Goal: Transaction & Acquisition: Purchase product/service

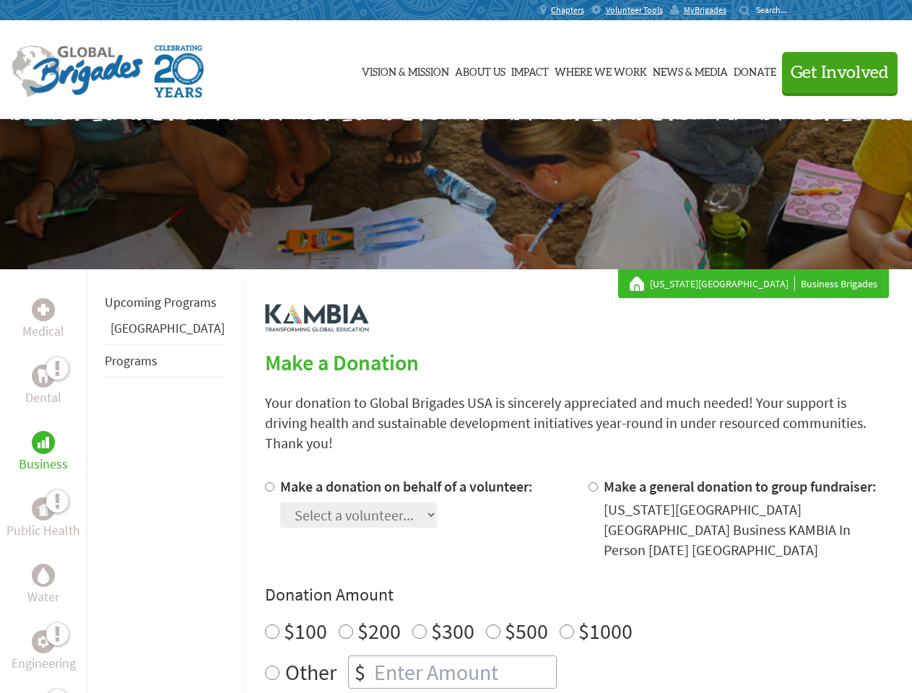
click at [797, 10] on div "Search for:" at bounding box center [768, 10] width 58 height 12
click at [833, 72] on span "Get Involved" at bounding box center [840, 72] width 98 height 17
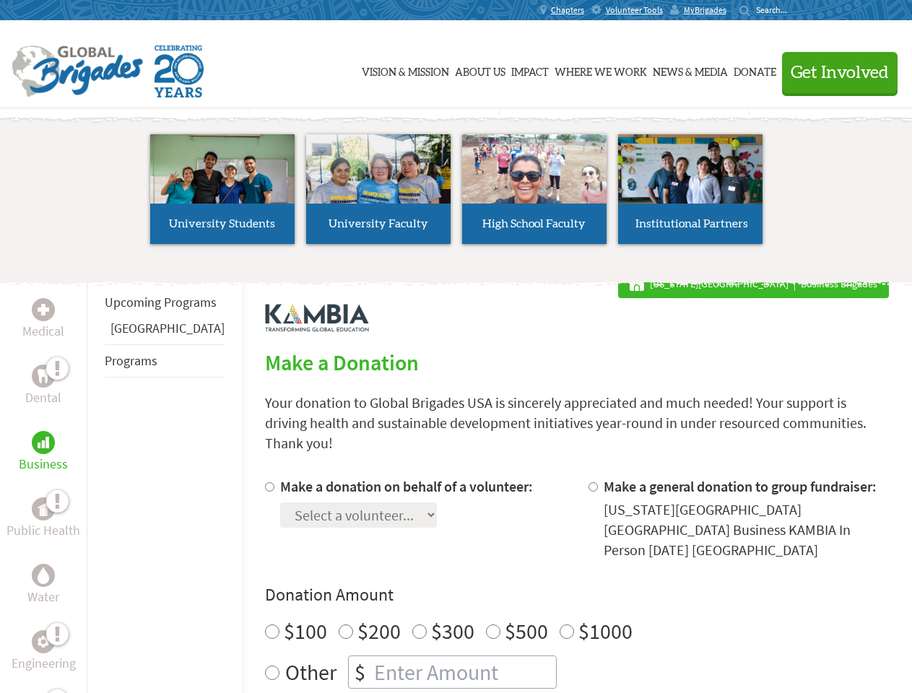
click at [456, 194] on li "High School Faculty" at bounding box center [534, 189] width 156 height 133
click at [97, 481] on div "Upcoming Programs Panama Programs" at bounding box center [164, 615] width 155 height 693
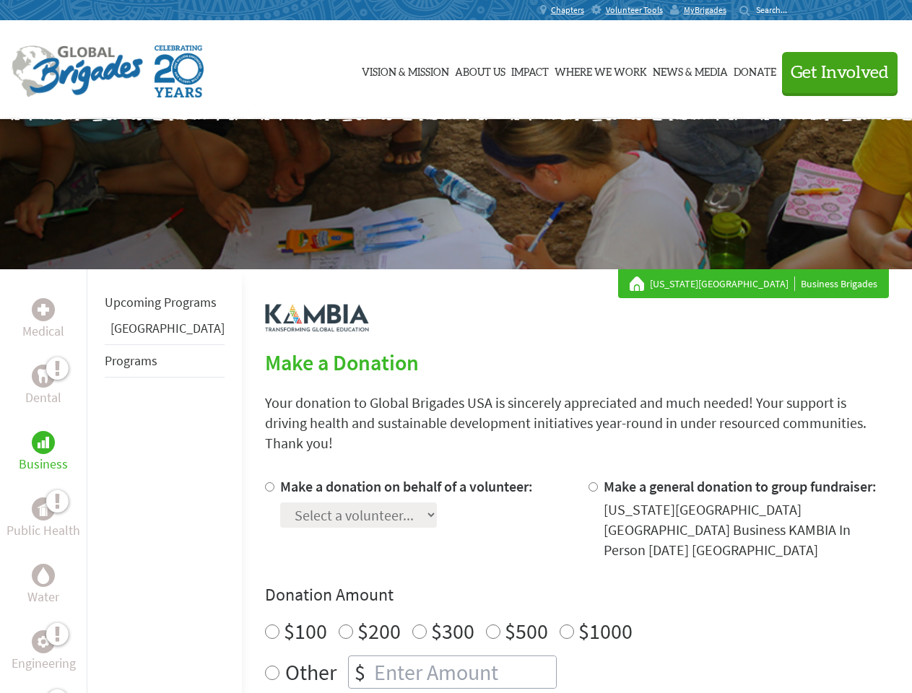
click at [553, 583] on div "Donation Amount $100 $200 $300 $500 $1000 Other $" at bounding box center [577, 635] width 624 height 105
click at [265, 482] on input "Make a donation on behalf of a volunteer:" at bounding box center [269, 486] width 9 height 9
radio input "true"
click at [588, 482] on input "Make a general donation to group fundraiser:" at bounding box center [592, 486] width 9 height 9
radio input "true"
